Goal: Information Seeking & Learning: Learn about a topic

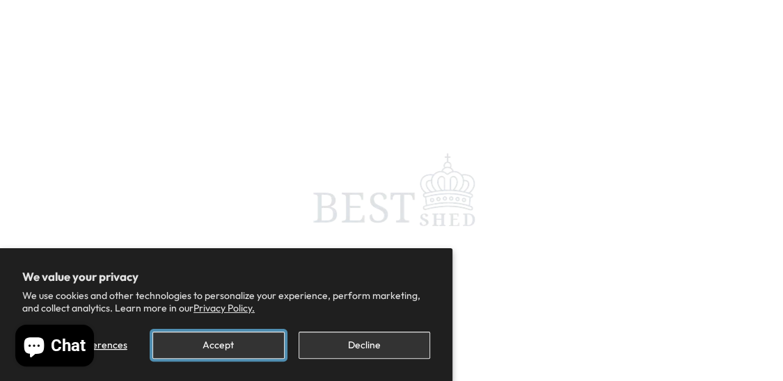
click at [223, 345] on button "Accept" at bounding box center [218, 345] width 132 height 27
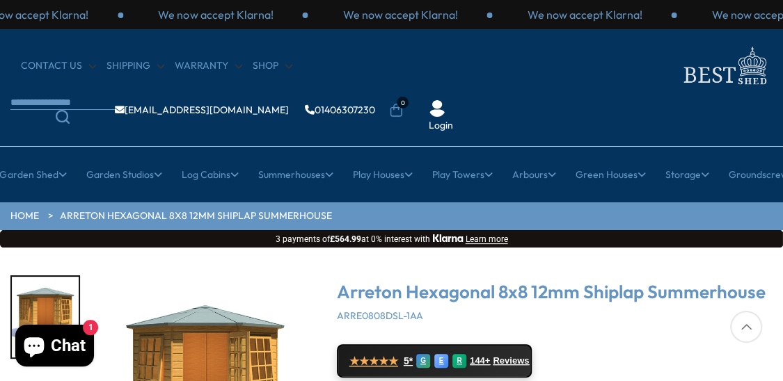
click at [741, 330] on div at bounding box center [746, 327] width 32 height 32
click at [764, 322] on div "Arreton Hexagonal 8x8 12mm Shiplap Summerhouse ARRE0808DSL-1AA" at bounding box center [555, 303] width 436 height 40
click at [764, 321] on div "Arreton Hexagonal 8x8 12mm Shiplap Summerhouse ARRE0808DSL-1AA" at bounding box center [555, 303] width 436 height 40
click at [168, 214] on link "Arreton Hexagonal 8x8 12mm Shiplap Summerhouse" at bounding box center [196, 216] width 272 height 14
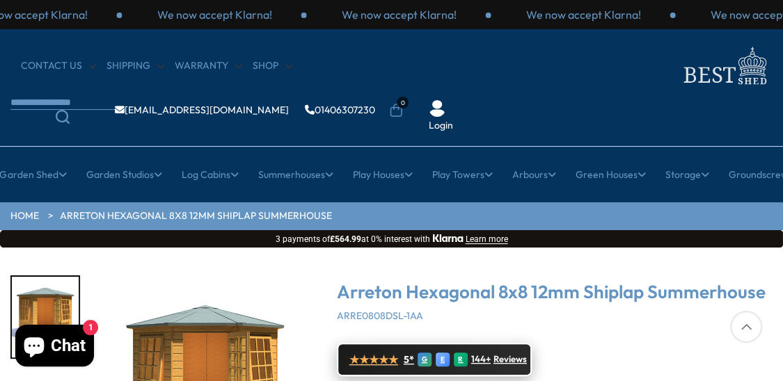
click at [515, 360] on span "Reviews" at bounding box center [509, 359] width 33 height 11
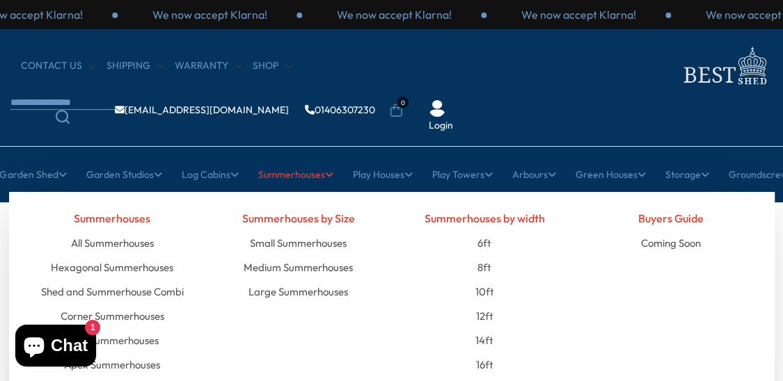
click at [289, 175] on link "Summerhouses" at bounding box center [295, 174] width 75 height 35
click at [289, 173] on link "Summerhouses" at bounding box center [295, 174] width 75 height 35
click at [127, 263] on link "Hexagonal Summerhouses" at bounding box center [112, 267] width 122 height 24
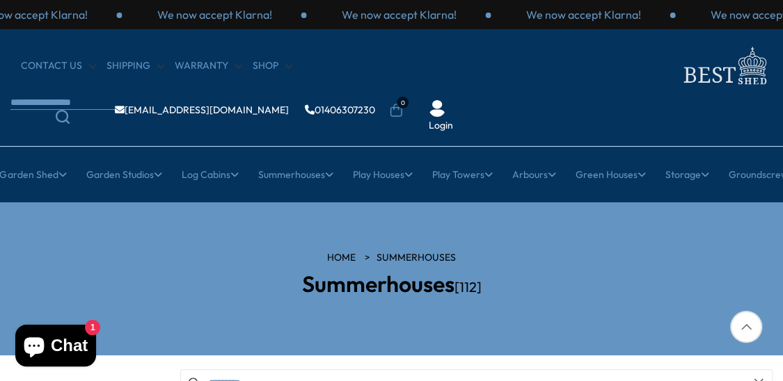
click at [760, 379] on icon "button" at bounding box center [758, 383] width 11 height 11
click at [760, 379] on input "Search products" at bounding box center [476, 384] width 592 height 28
click at [747, 328] on div at bounding box center [746, 327] width 32 height 32
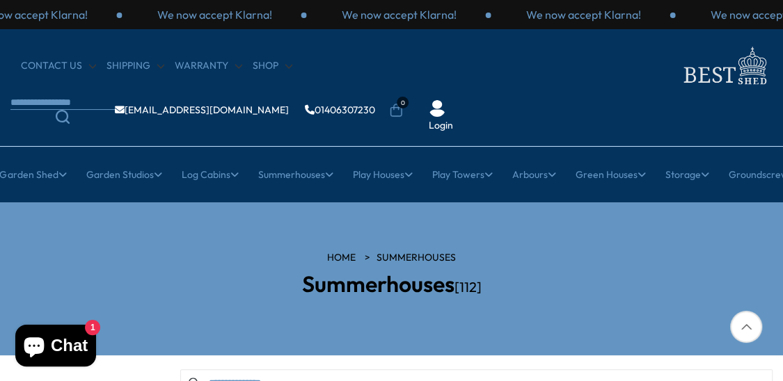
click at [747, 328] on div at bounding box center [746, 327] width 32 height 32
click at [567, 272] on h2 "Summerhouses [112]" at bounding box center [391, 284] width 371 height 24
click at [343, 253] on link "HOME" at bounding box center [341, 258] width 29 height 14
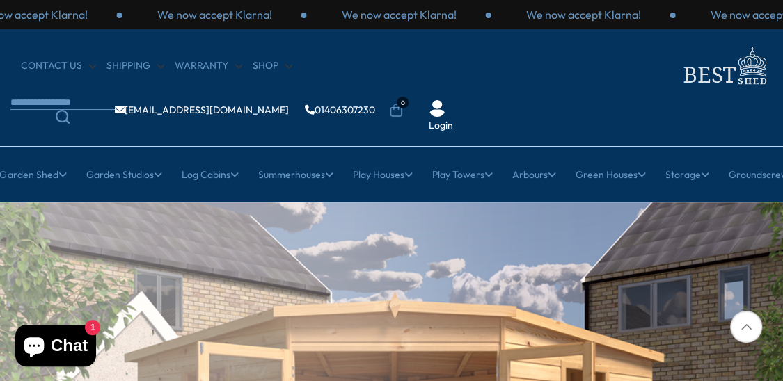
click at [749, 326] on div at bounding box center [746, 327] width 32 height 32
click at [64, 116] on icon "Search" at bounding box center [63, 117] width 14 height 14
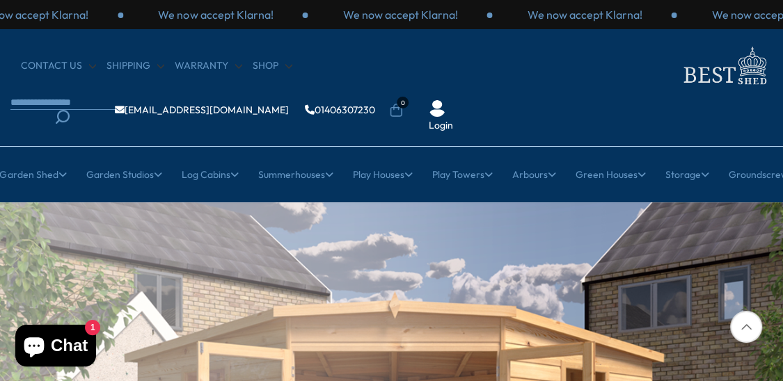
click at [64, 116] on icon "Search" at bounding box center [63, 117] width 14 height 14
